Goal: Check status

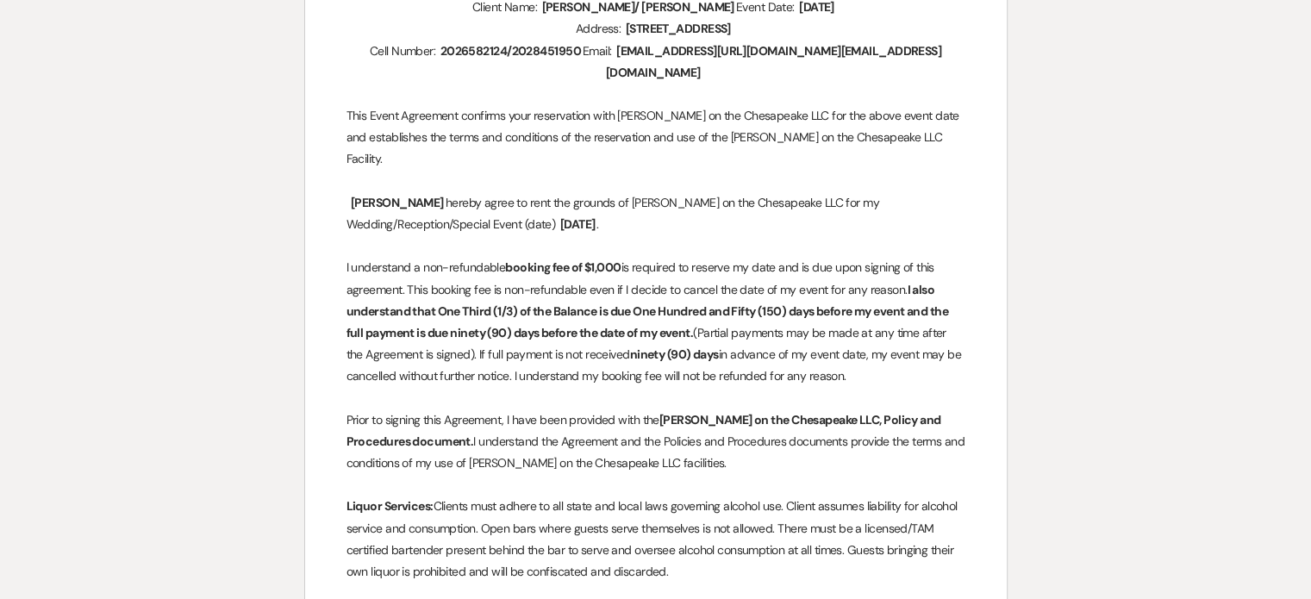
scroll to position [345, 0]
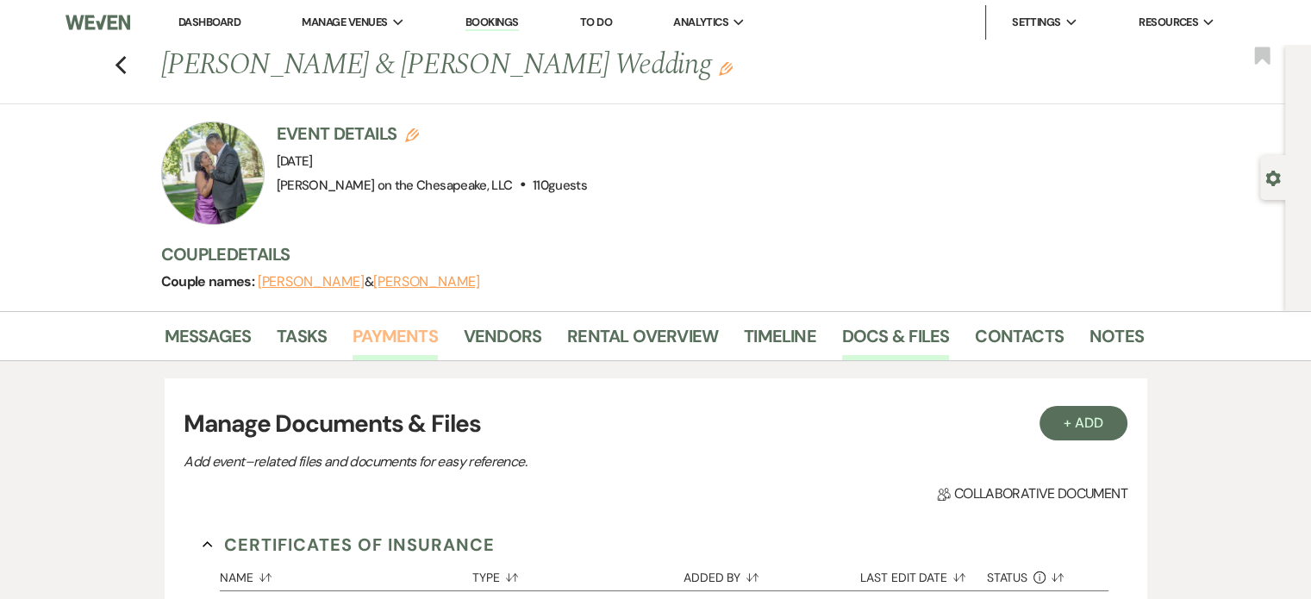
click at [390, 327] on link "Payments" at bounding box center [395, 341] width 85 height 38
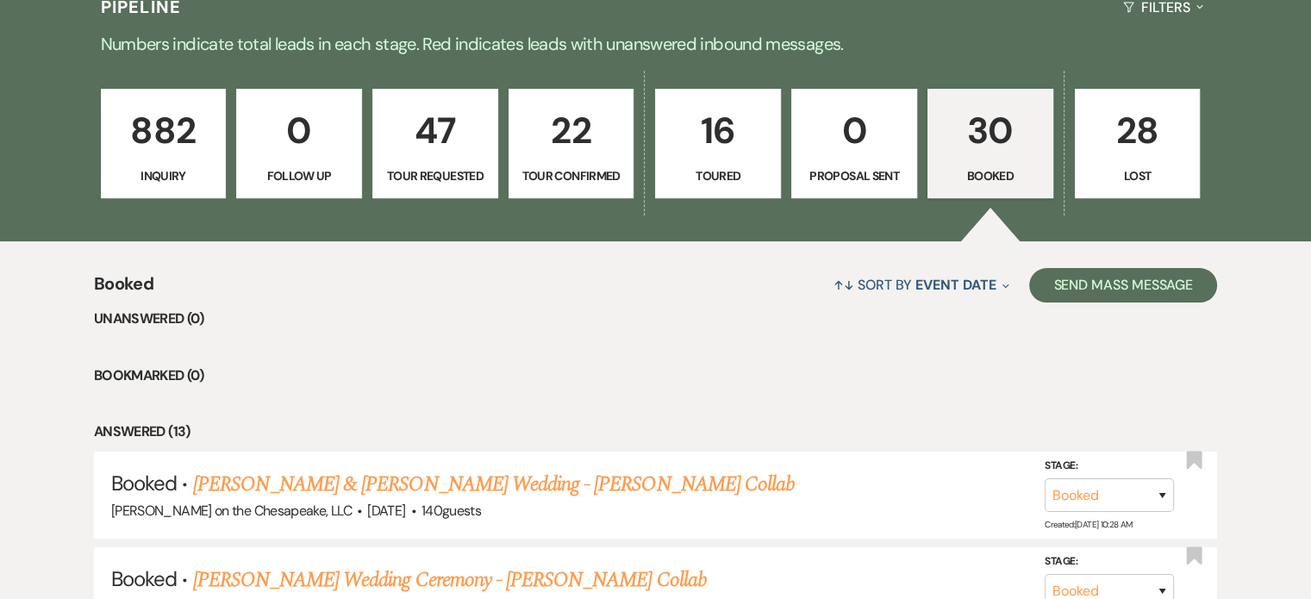
scroll to position [431, 0]
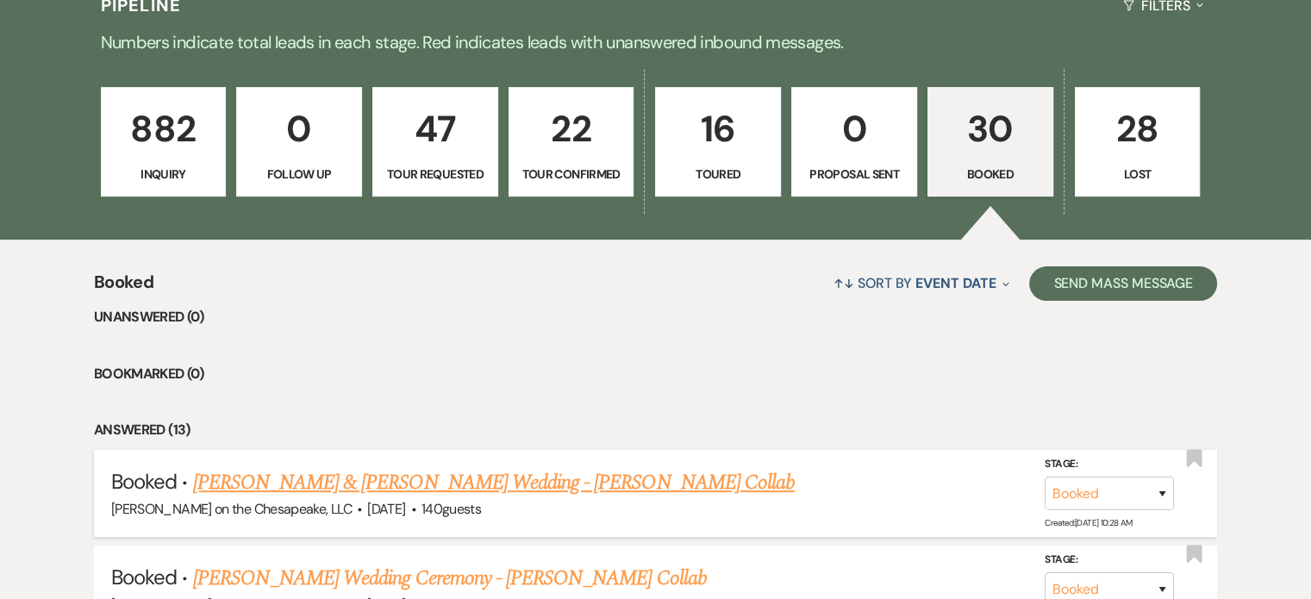
click at [478, 485] on link "[PERSON_NAME] & [PERSON_NAME] Wedding - [PERSON_NAME] Collab" at bounding box center [494, 482] width 602 height 31
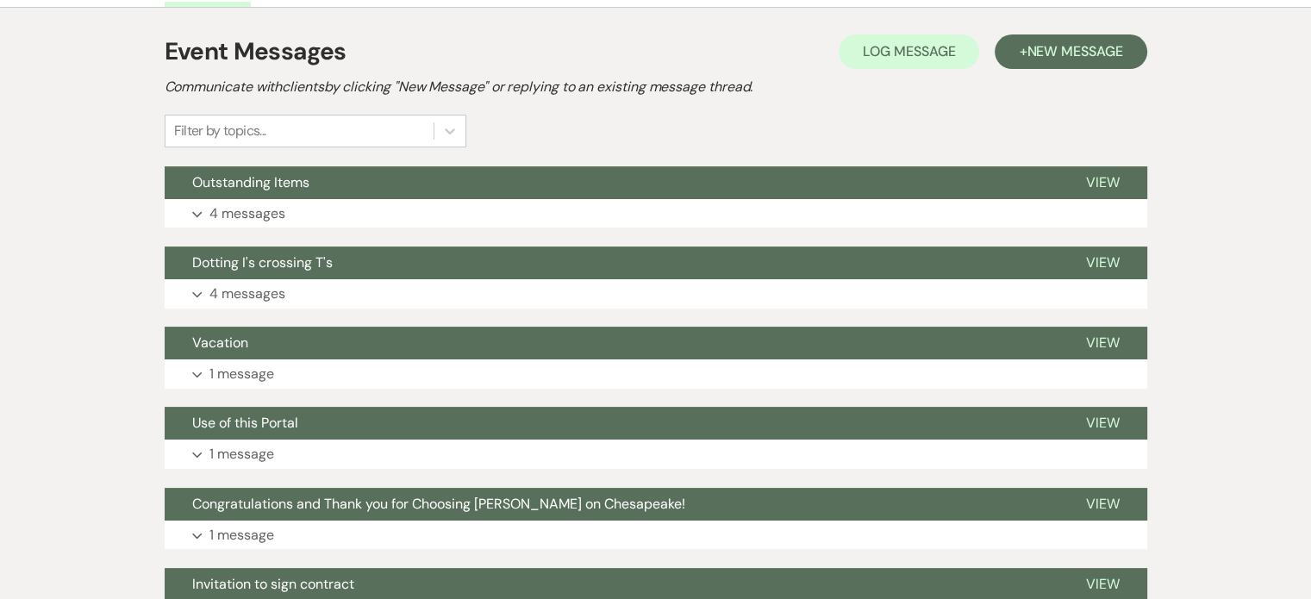
scroll to position [431, 0]
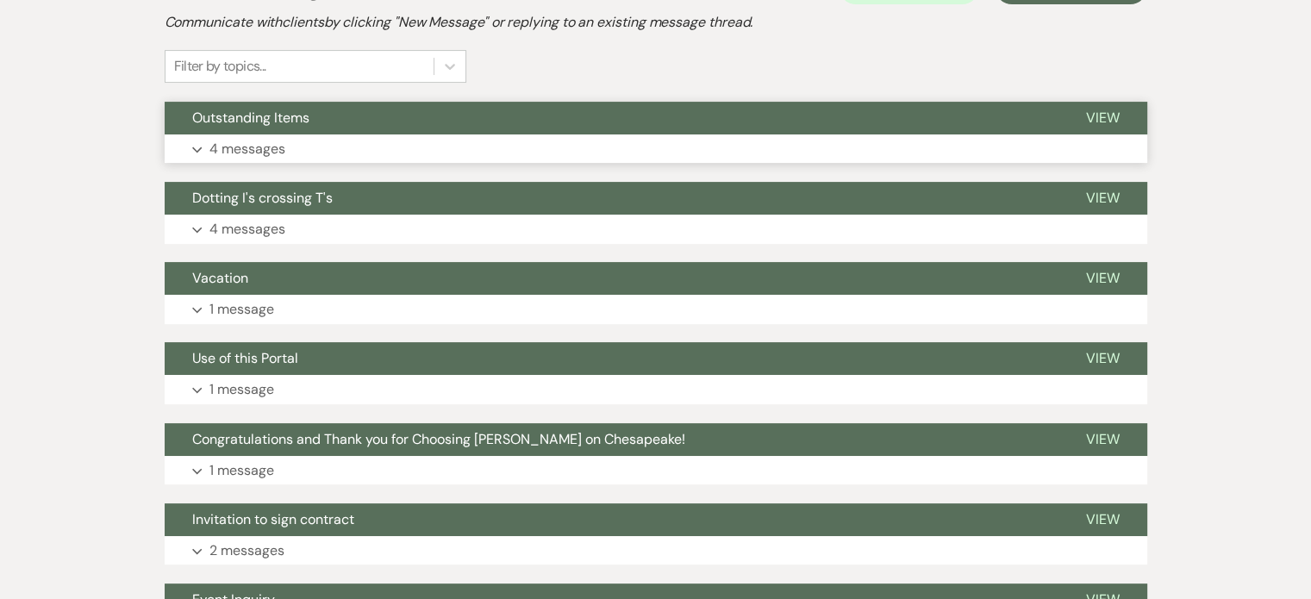
click at [1100, 116] on span "View" at bounding box center [1103, 118] width 34 height 18
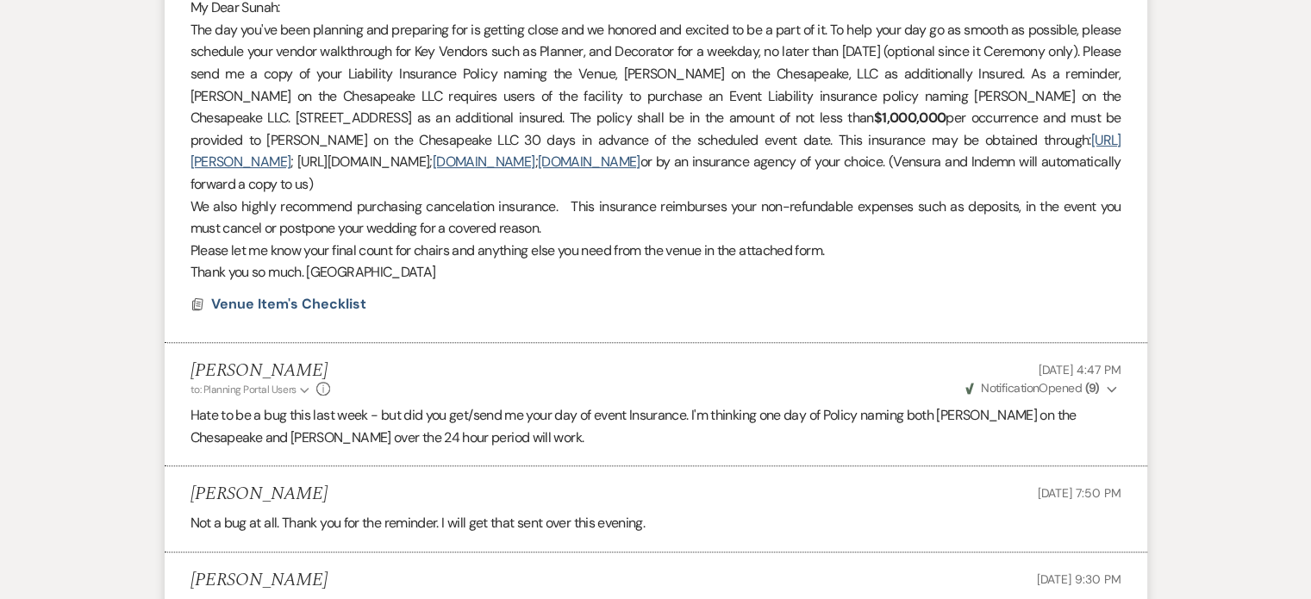
scroll to position [355, 0]
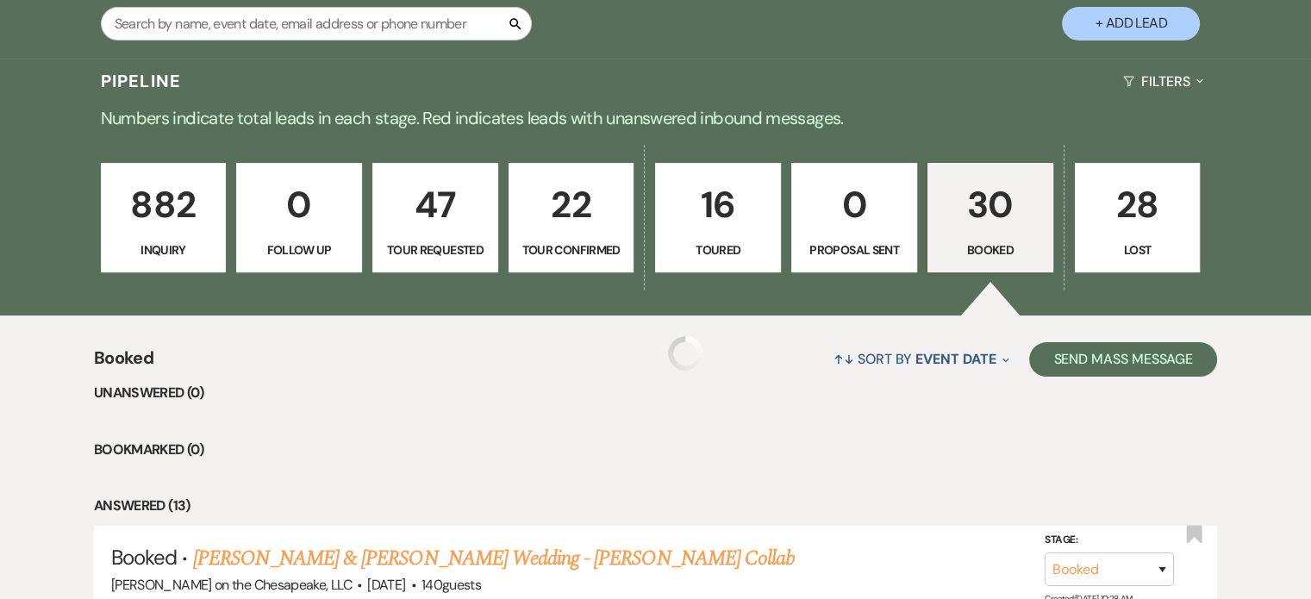
scroll to position [431, 0]
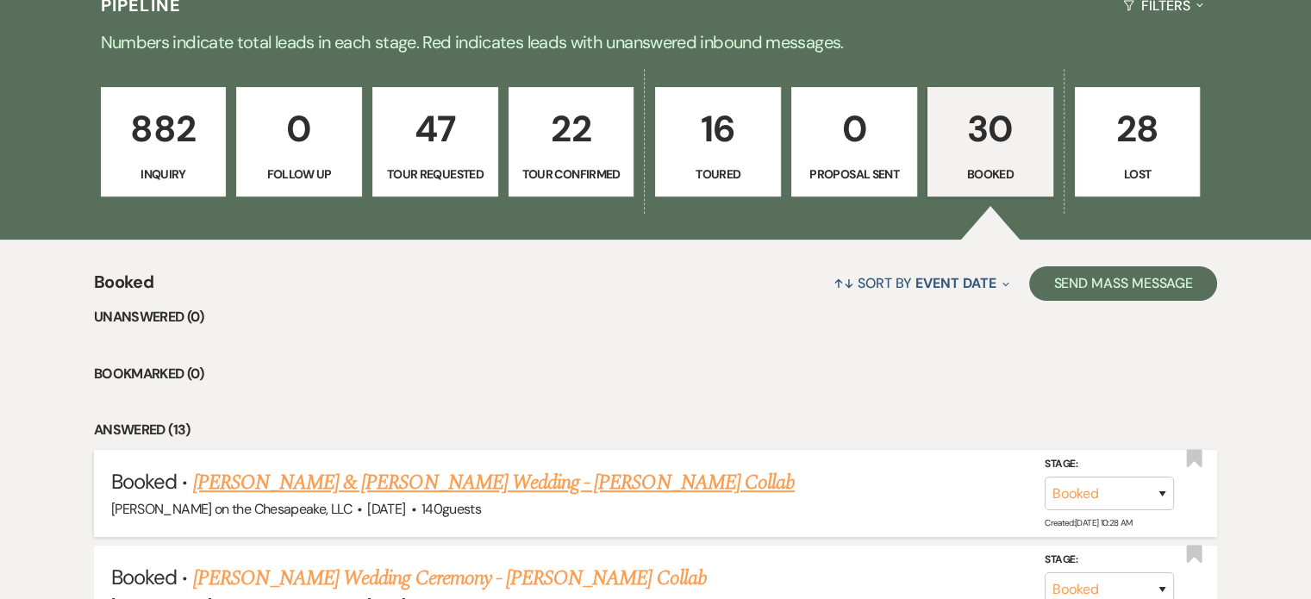
click at [519, 479] on link "[PERSON_NAME] & [PERSON_NAME] Wedding - [PERSON_NAME] Collab" at bounding box center [494, 482] width 602 height 31
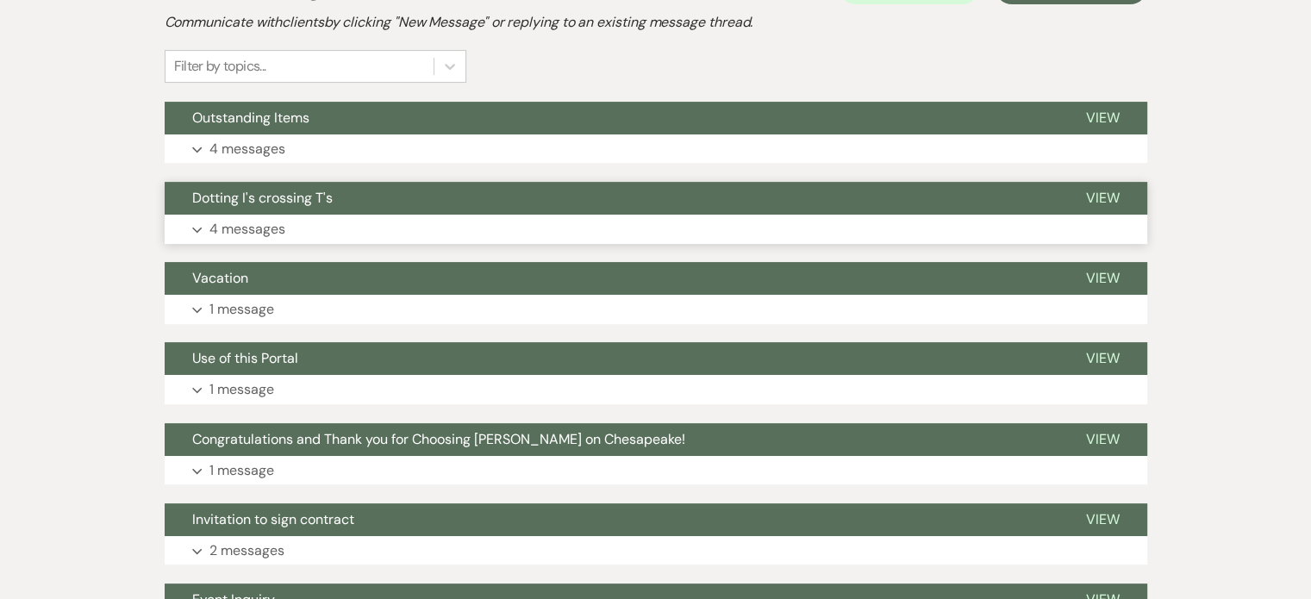
click at [1104, 197] on span "View" at bounding box center [1103, 198] width 34 height 18
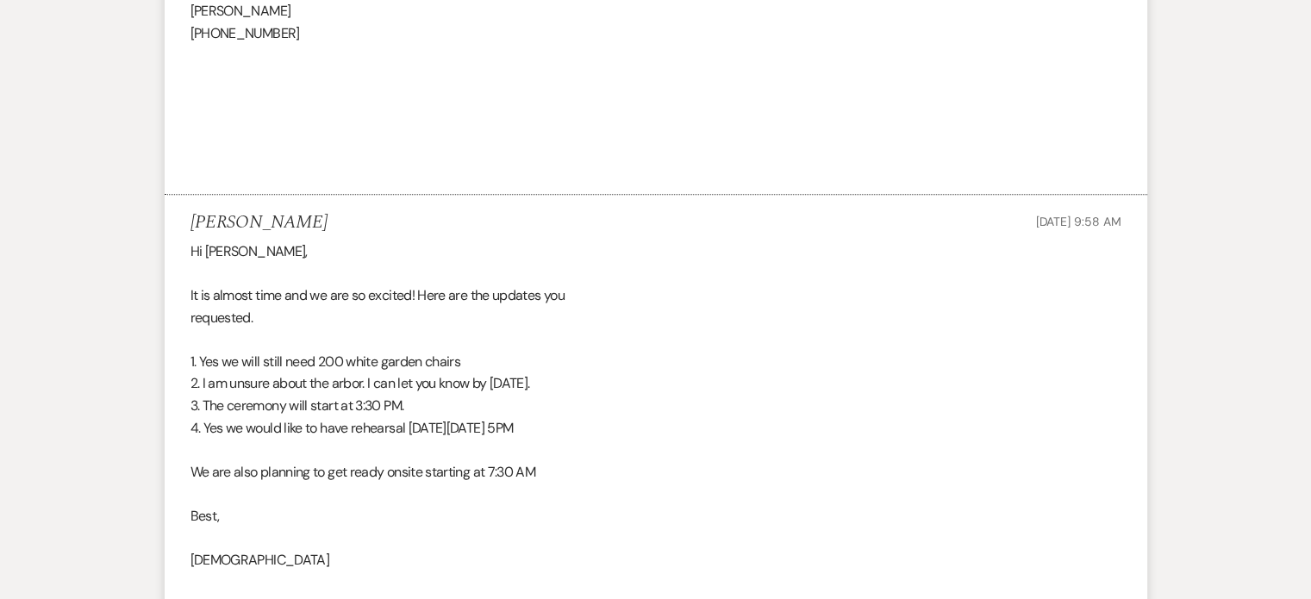
scroll to position [948, 0]
